Goal: Task Accomplishment & Management: Use online tool/utility

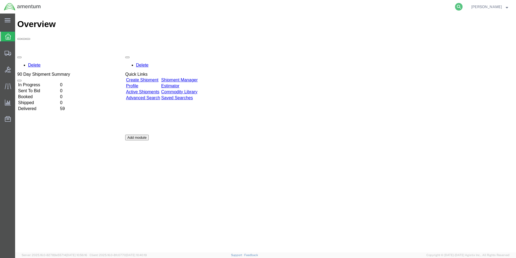
click at [458, 5] on icon at bounding box center [459, 7] width 8 height 8
paste input "search"
click at [460, 6] on icon at bounding box center [459, 7] width 8 height 8
paste input "search"
click at [461, 6] on icon at bounding box center [459, 7] width 8 height 8
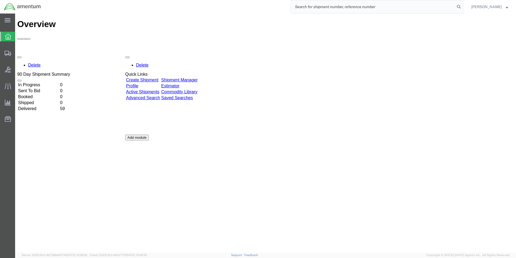
paste input "DCO-25223-166652"
type input "DCO-25223-166652"
click at [459, 5] on icon at bounding box center [459, 7] width 8 height 8
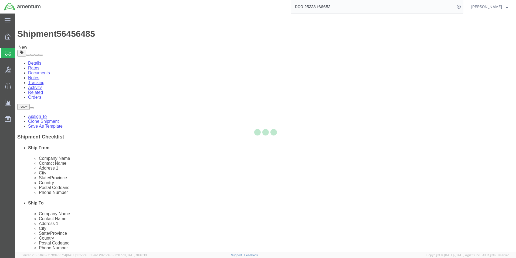
select select "42748"
select select "42716"
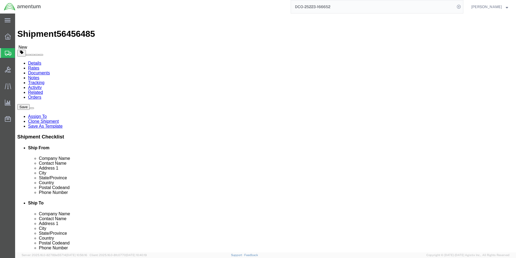
click button "Rate Shipment"
